Goal: Communication & Community: Answer question/provide support

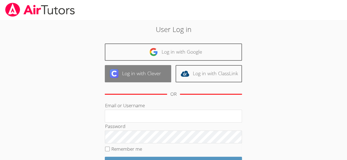
click at [140, 78] on link "Log in with Clever" at bounding box center [138, 73] width 66 height 17
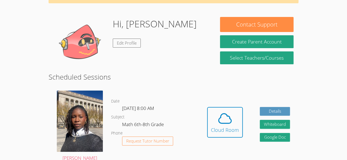
scroll to position [76, 0]
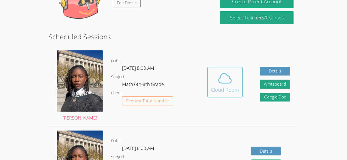
click at [223, 76] on icon at bounding box center [224, 78] width 15 height 15
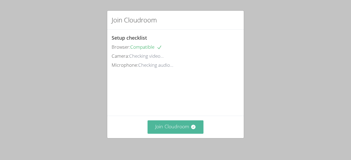
click at [170, 128] on button "Join Cloudroom" at bounding box center [175, 127] width 56 height 13
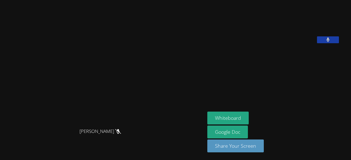
click at [333, 43] on button at bounding box center [328, 39] width 22 height 7
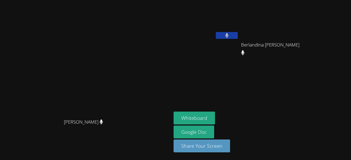
click at [238, 37] on button at bounding box center [227, 35] width 22 height 7
click at [230, 37] on icon at bounding box center [227, 35] width 6 height 5
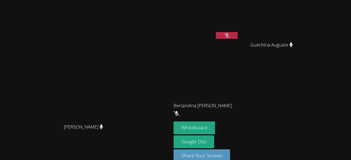
click at [230, 35] on icon at bounding box center [227, 35] width 6 height 5
click at [238, 35] on button at bounding box center [227, 35] width 22 height 7
click at [230, 35] on icon at bounding box center [227, 35] width 6 height 5
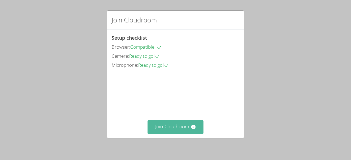
click at [165, 130] on button "Join Cloudroom" at bounding box center [175, 127] width 56 height 13
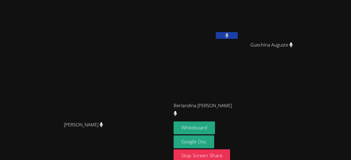
click at [253, 141] on div "Whiteboard Google Doc Stop Screen Share" at bounding box center [239, 142] width 133 height 41
click at [208, 131] on button "Whiteboard" at bounding box center [193, 128] width 41 height 13
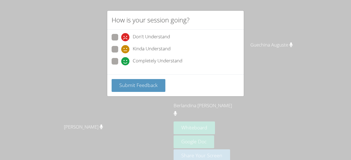
click at [155, 58] on span "Completely Understand" at bounding box center [158, 61] width 50 height 8
click at [126, 58] on input "Completely Understand" at bounding box center [123, 60] width 5 height 5
radio input "true"
click at [271, 39] on div "How is your session going? Don't Understand Kinda Understand Completely Underst…" at bounding box center [175, 80] width 351 height 160
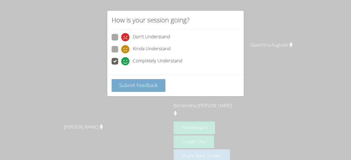
click at [138, 83] on span "Submit Feedback" at bounding box center [138, 85] width 38 height 7
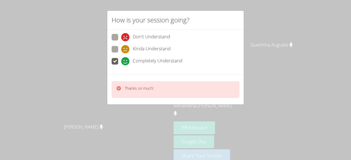
click at [130, 88] on p "Thanks so much!" at bounding box center [139, 88] width 29 height 5
